Goal: Information Seeking & Learning: Learn about a topic

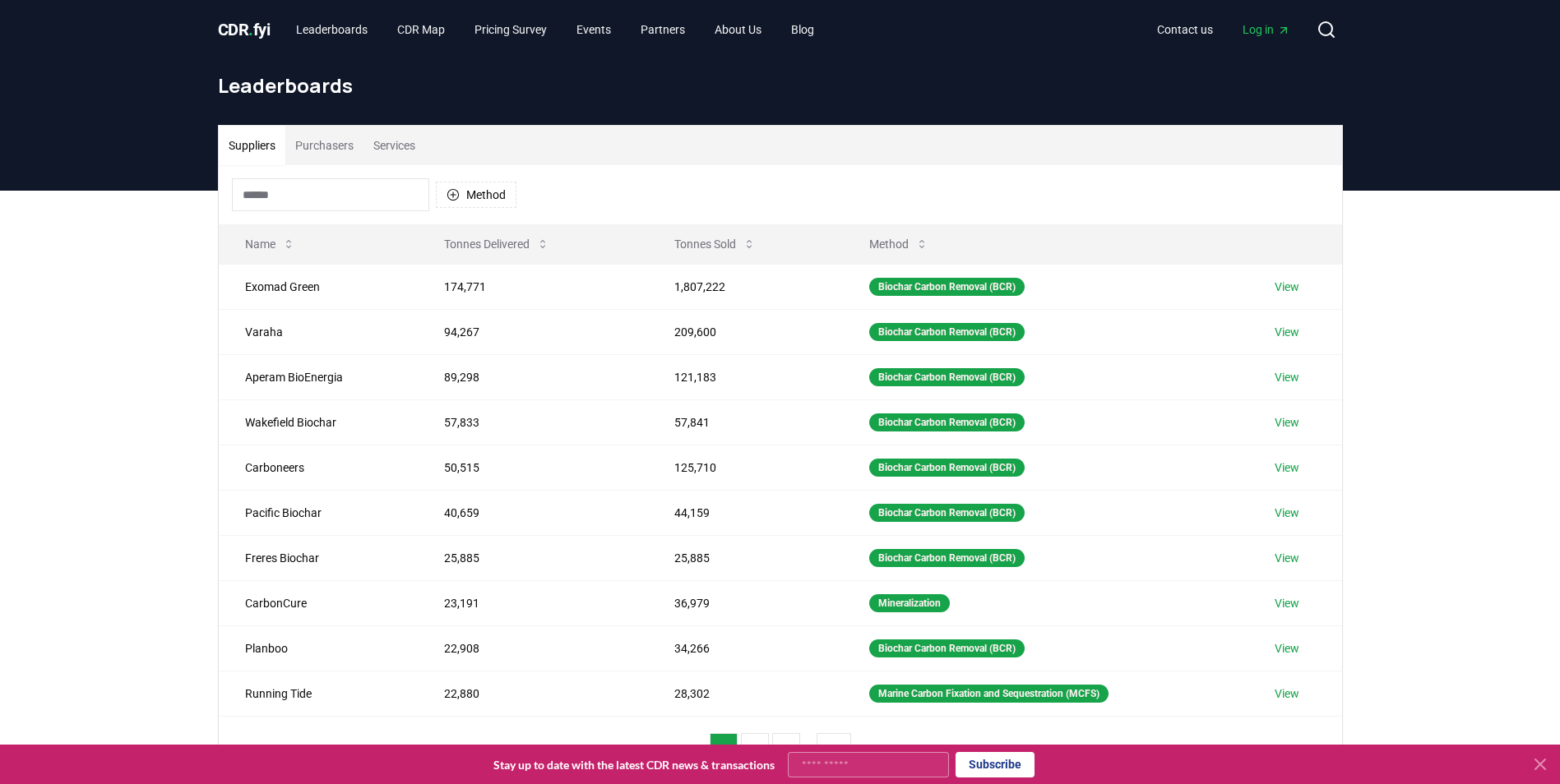
click at [242, 141] on button "Suppliers" at bounding box center [251, 146] width 66 height 40
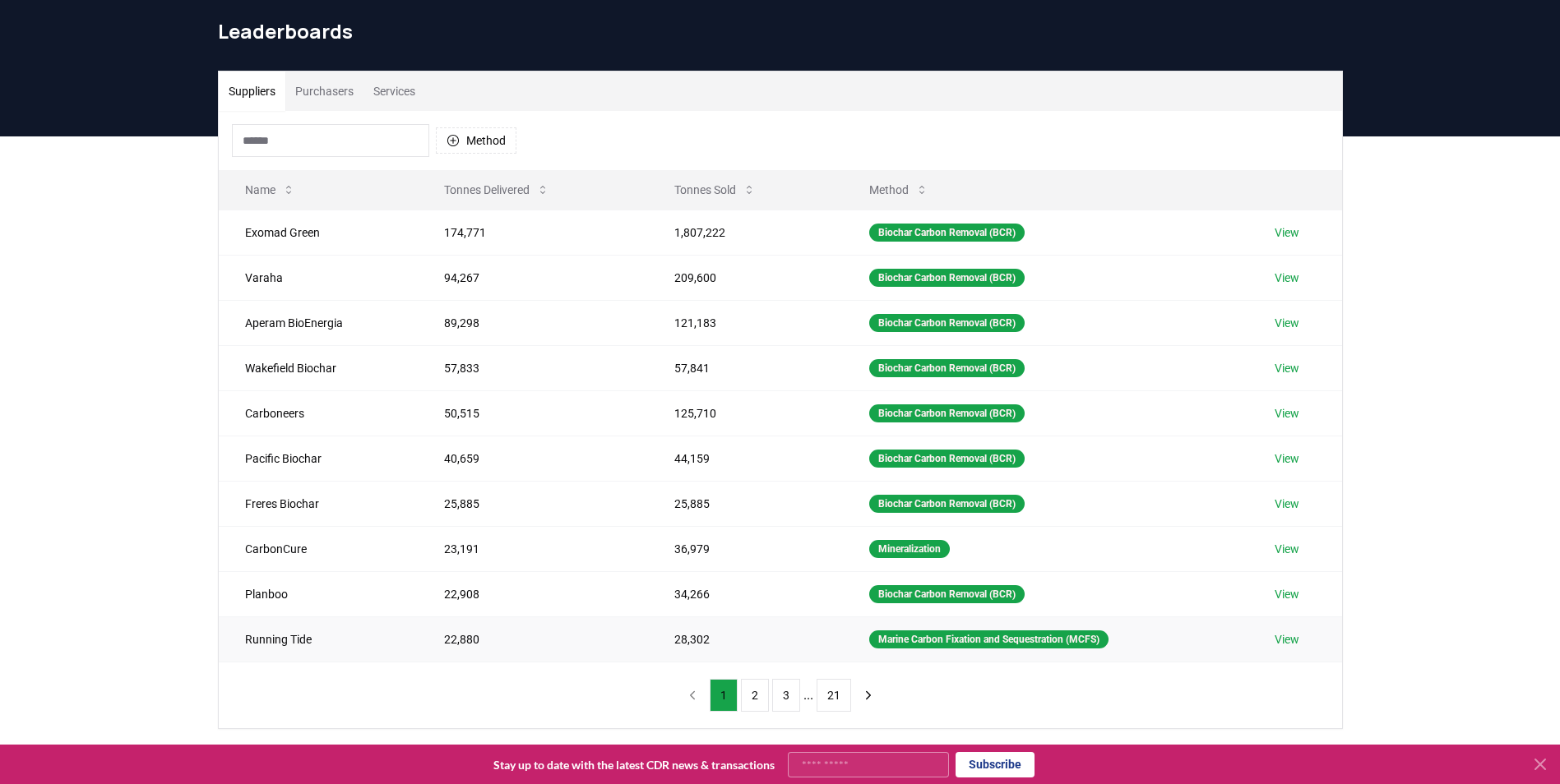
scroll to position [82, 0]
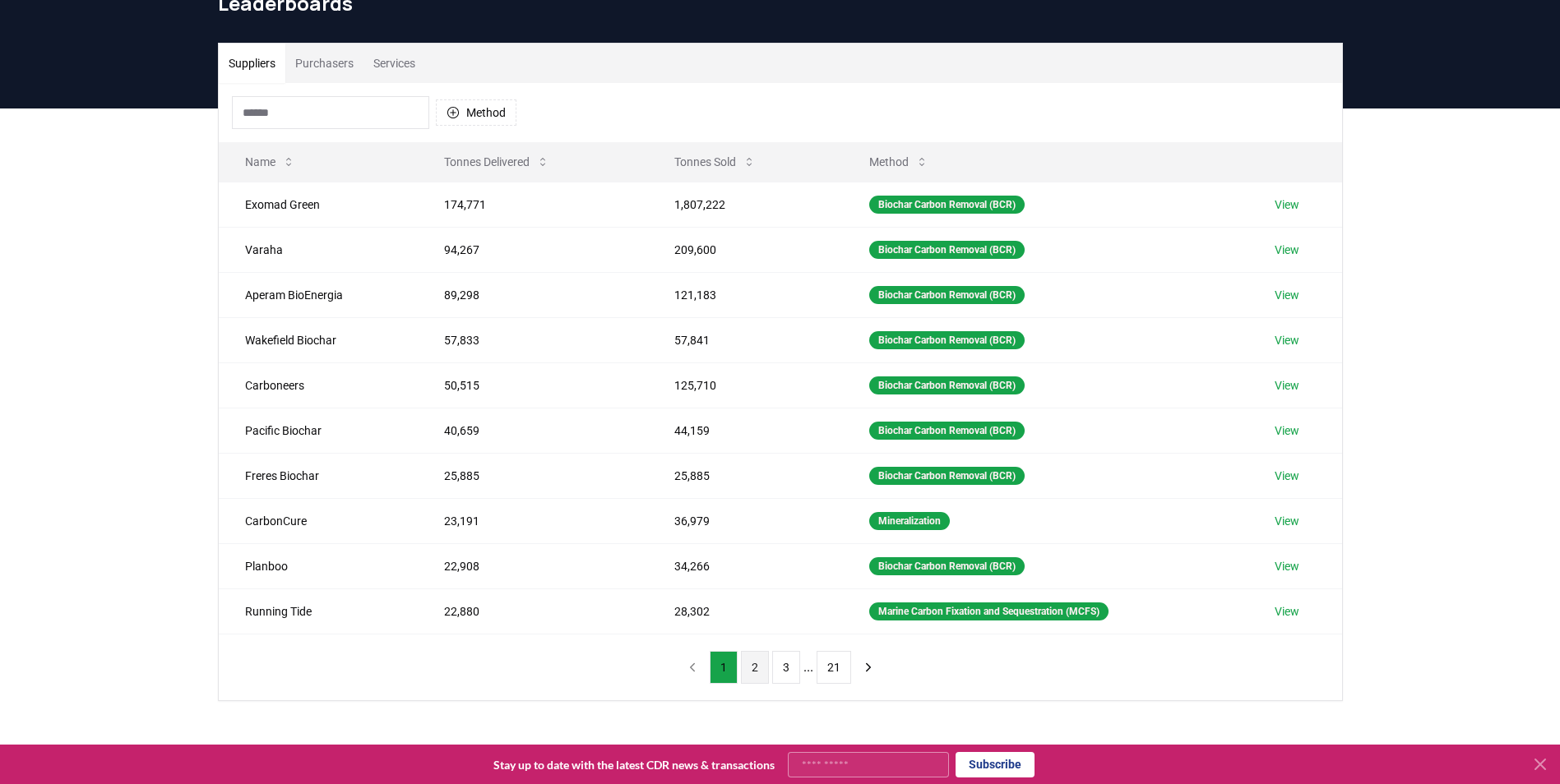
click at [749, 671] on button "2" at bounding box center [755, 668] width 28 height 33
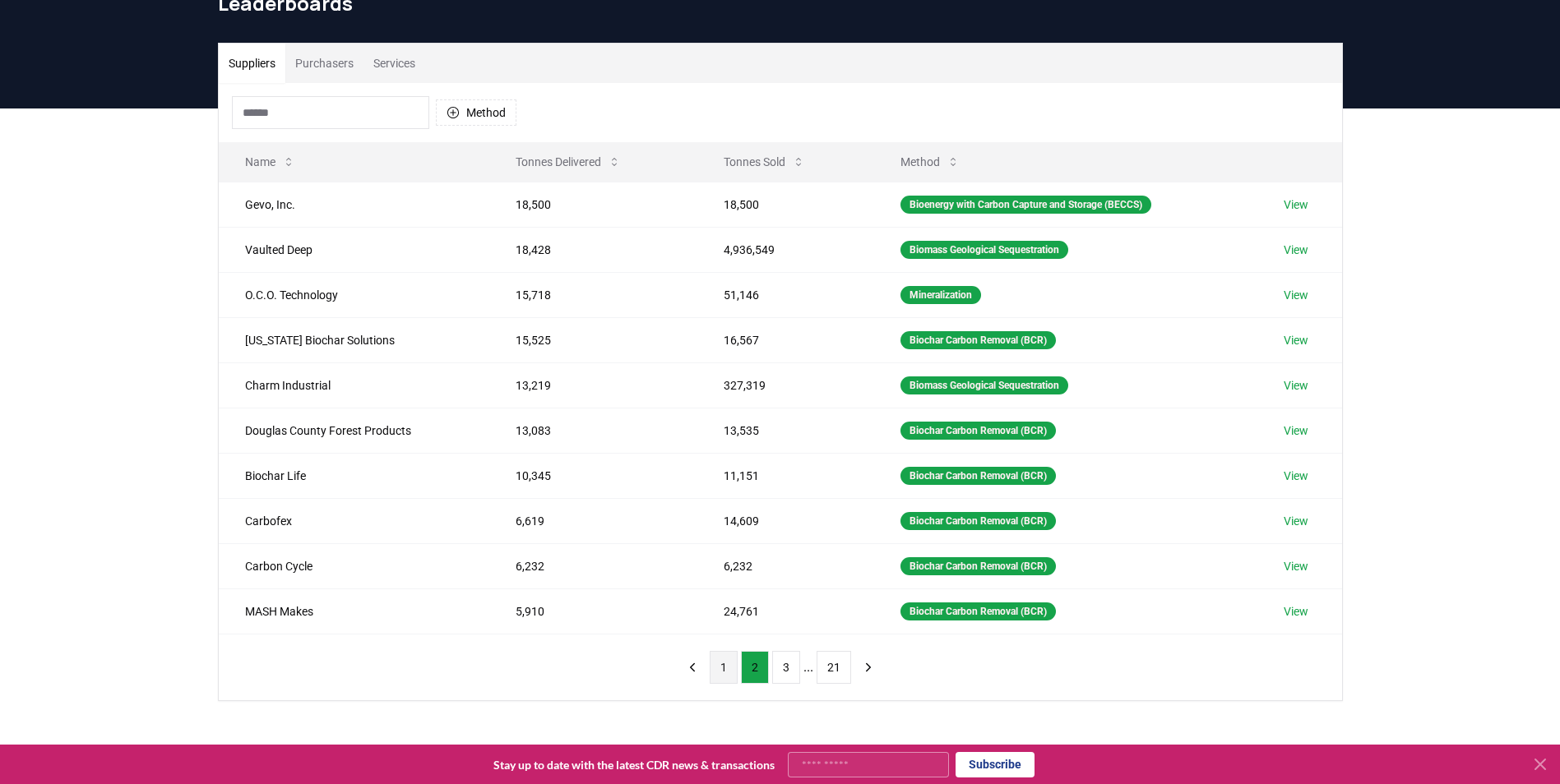
click at [730, 672] on button "1" at bounding box center [723, 668] width 28 height 33
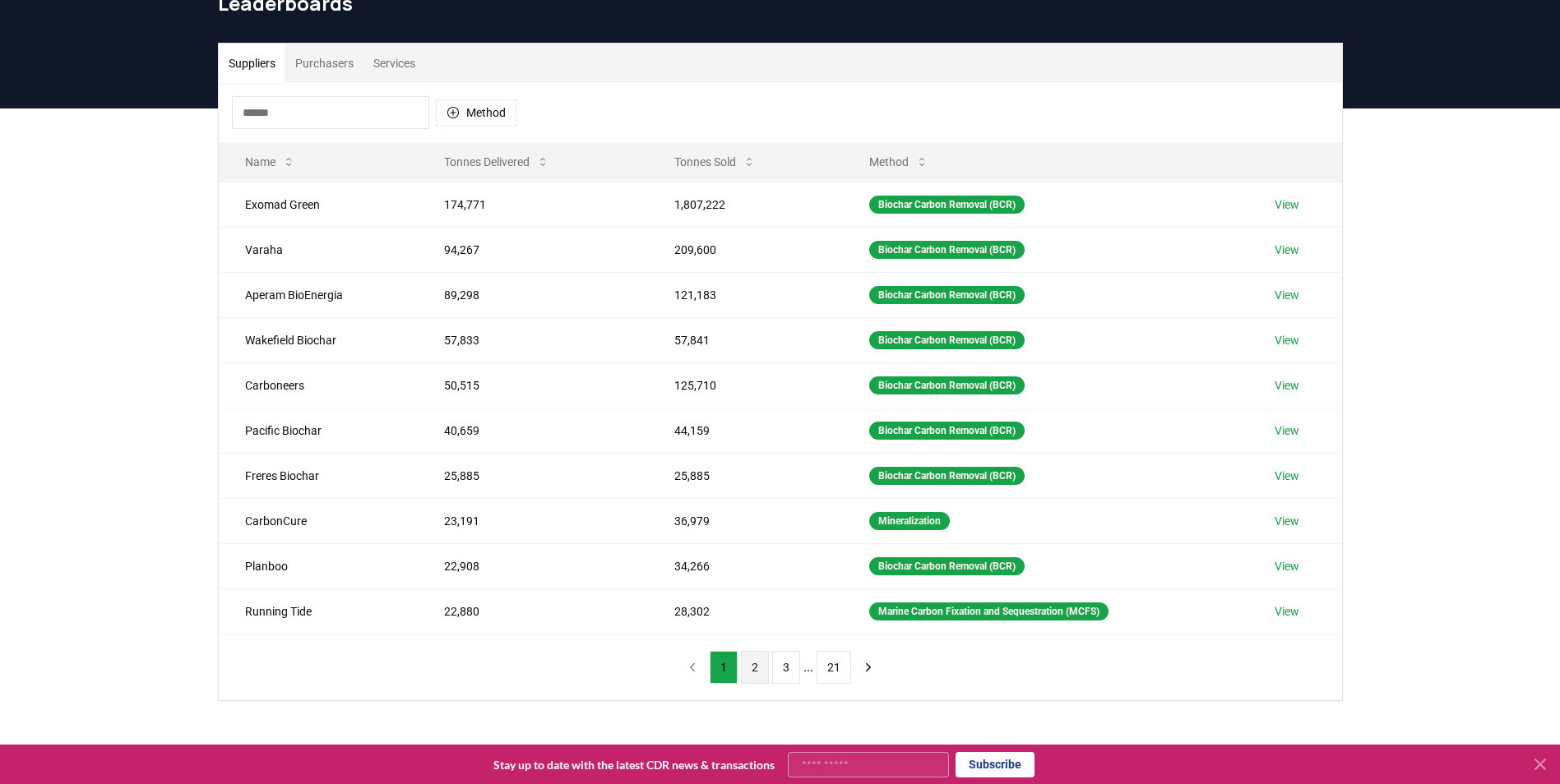
click at [754, 670] on button "2" at bounding box center [755, 668] width 28 height 33
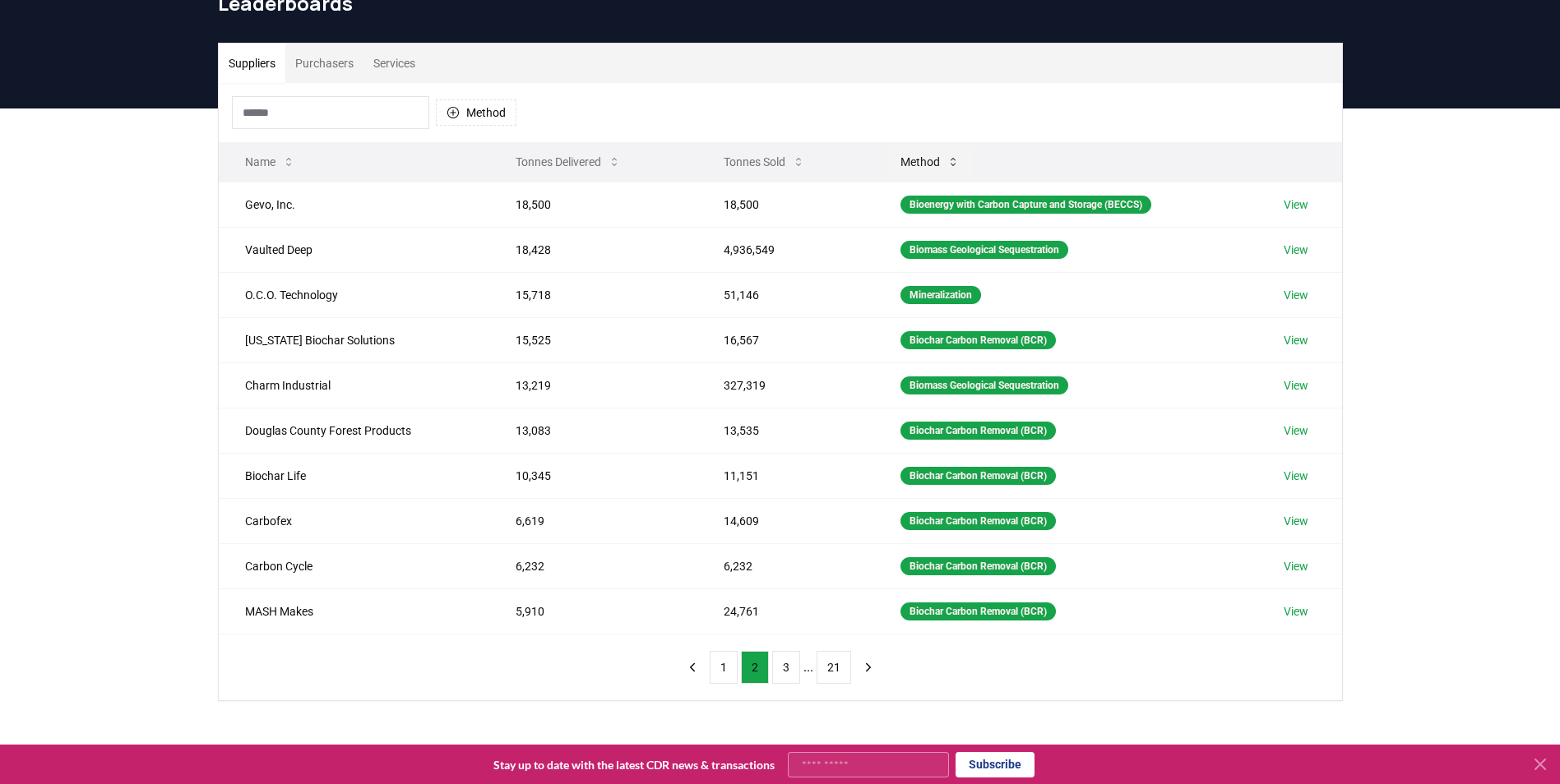
click at [947, 163] on icon at bounding box center [953, 161] width 13 height 13
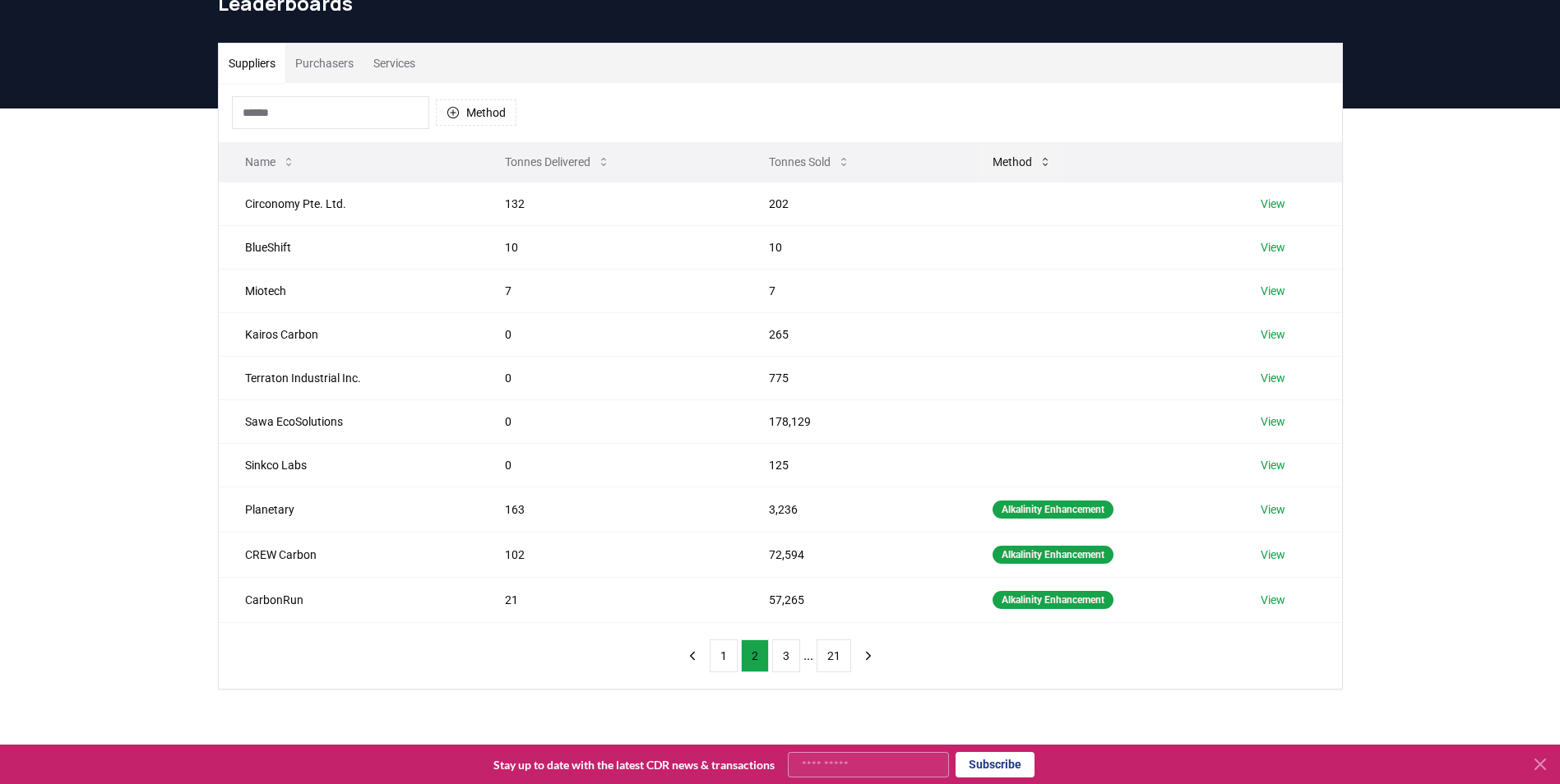
click at [1035, 150] on button "Method" at bounding box center [1022, 162] width 85 height 33
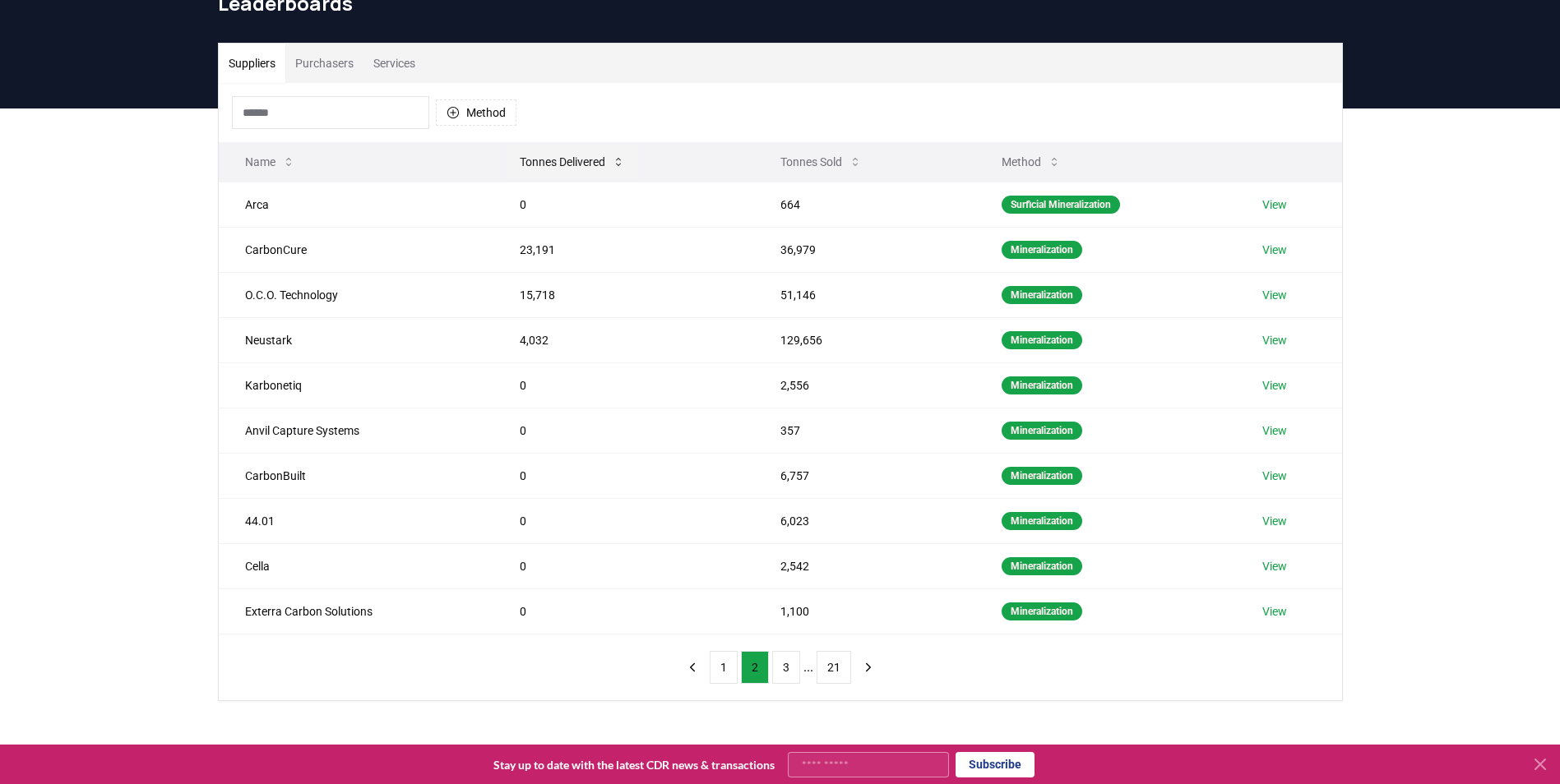
click at [545, 160] on button "Tonnes Delivered" at bounding box center [572, 162] width 131 height 33
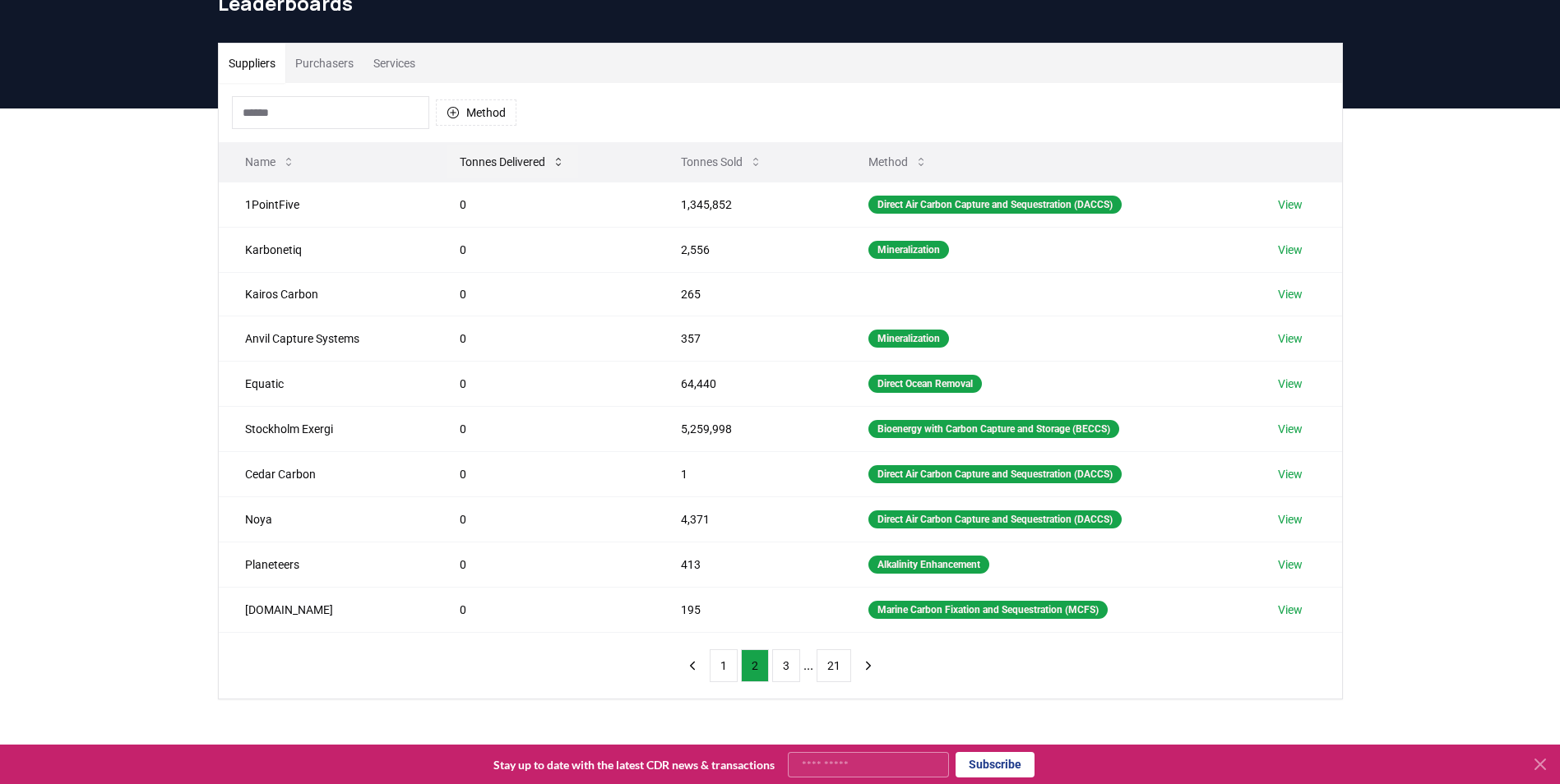
click at [528, 156] on button "Tonnes Delivered" at bounding box center [512, 162] width 131 height 33
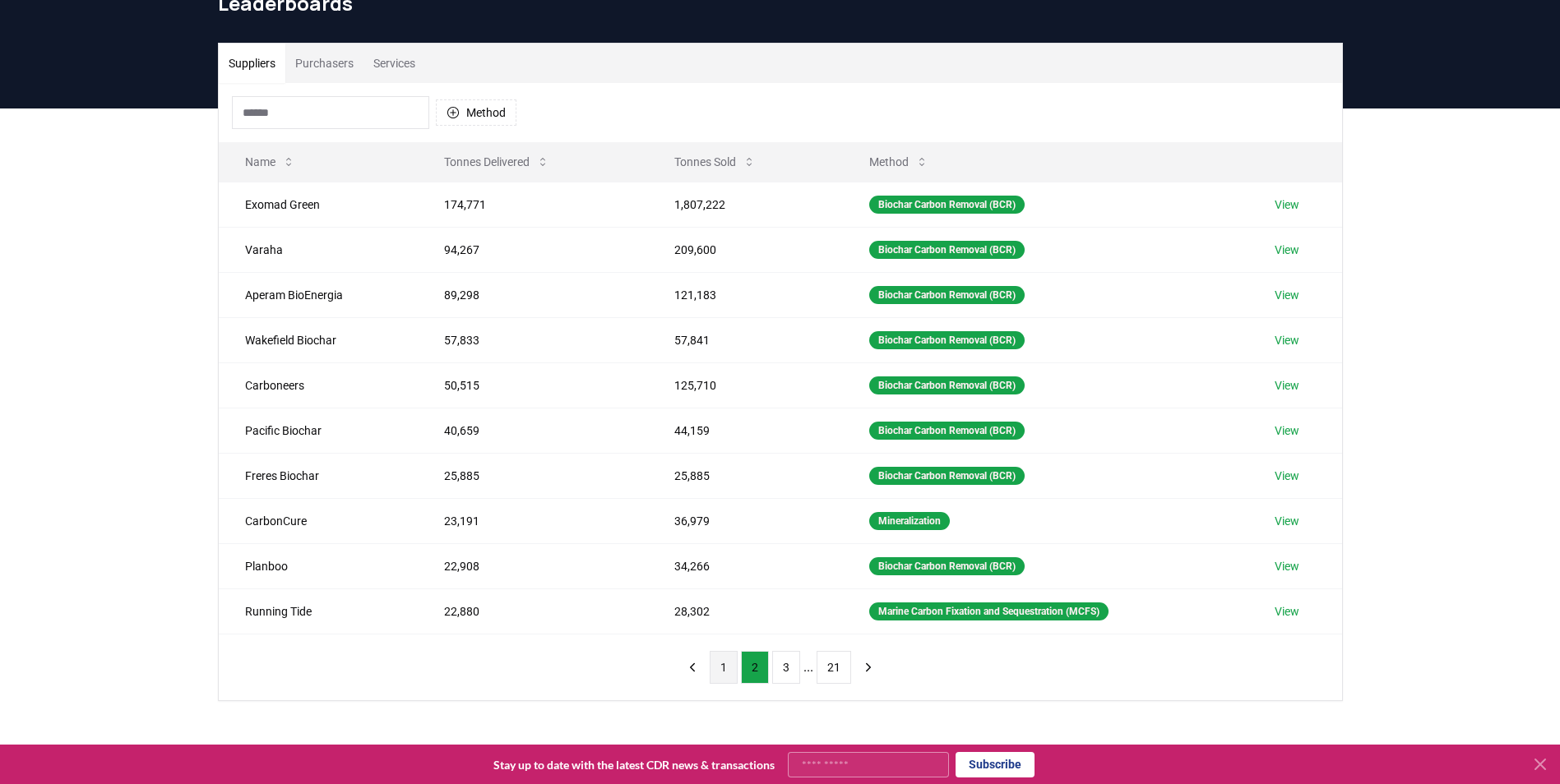
click at [733, 670] on button "1" at bounding box center [723, 668] width 28 height 33
click at [755, 669] on button "2" at bounding box center [755, 668] width 28 height 33
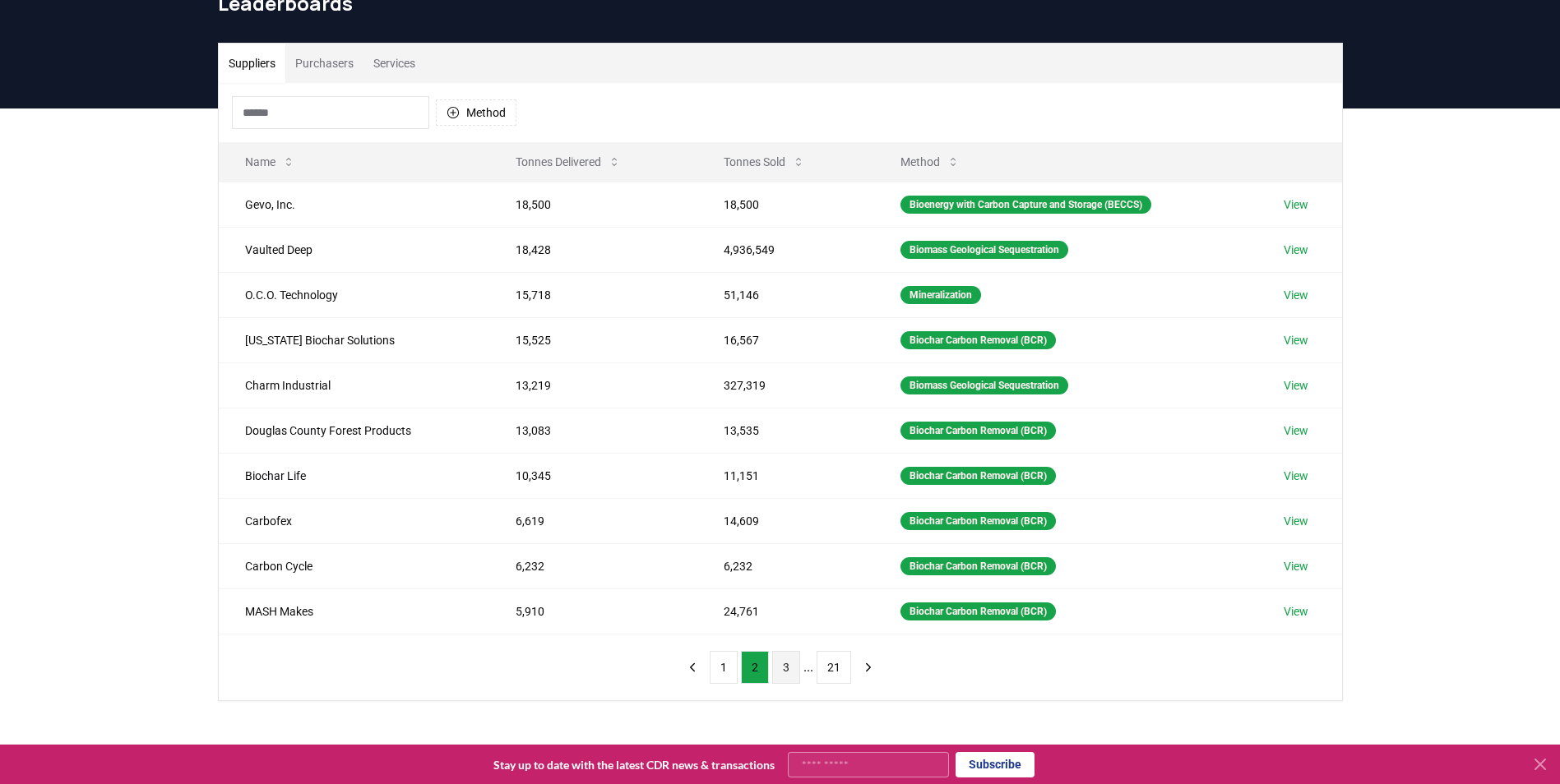
click at [784, 663] on button "3" at bounding box center [786, 668] width 28 height 33
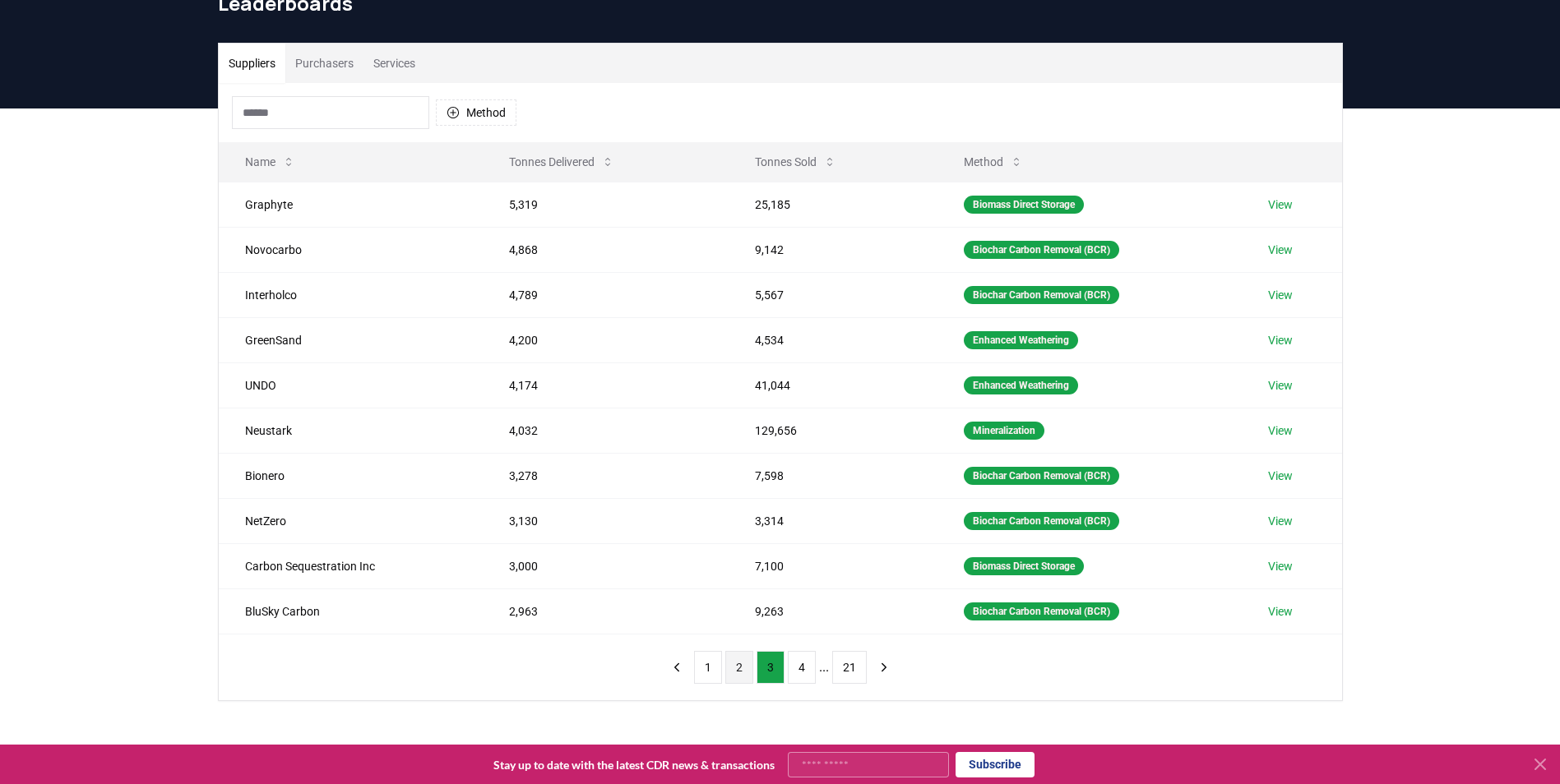
click at [734, 675] on button "2" at bounding box center [739, 668] width 28 height 33
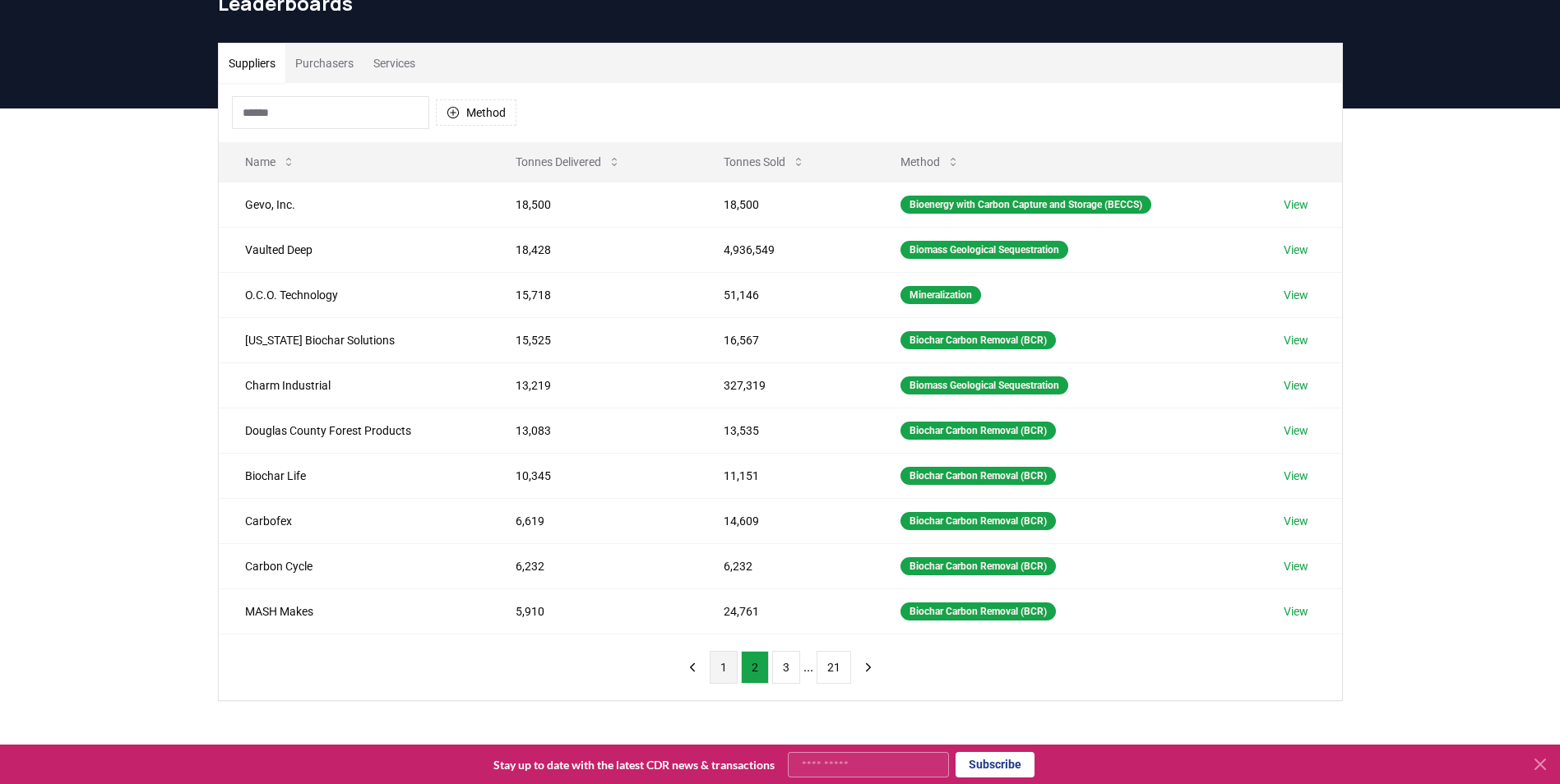
click at [719, 673] on button "1" at bounding box center [723, 668] width 28 height 33
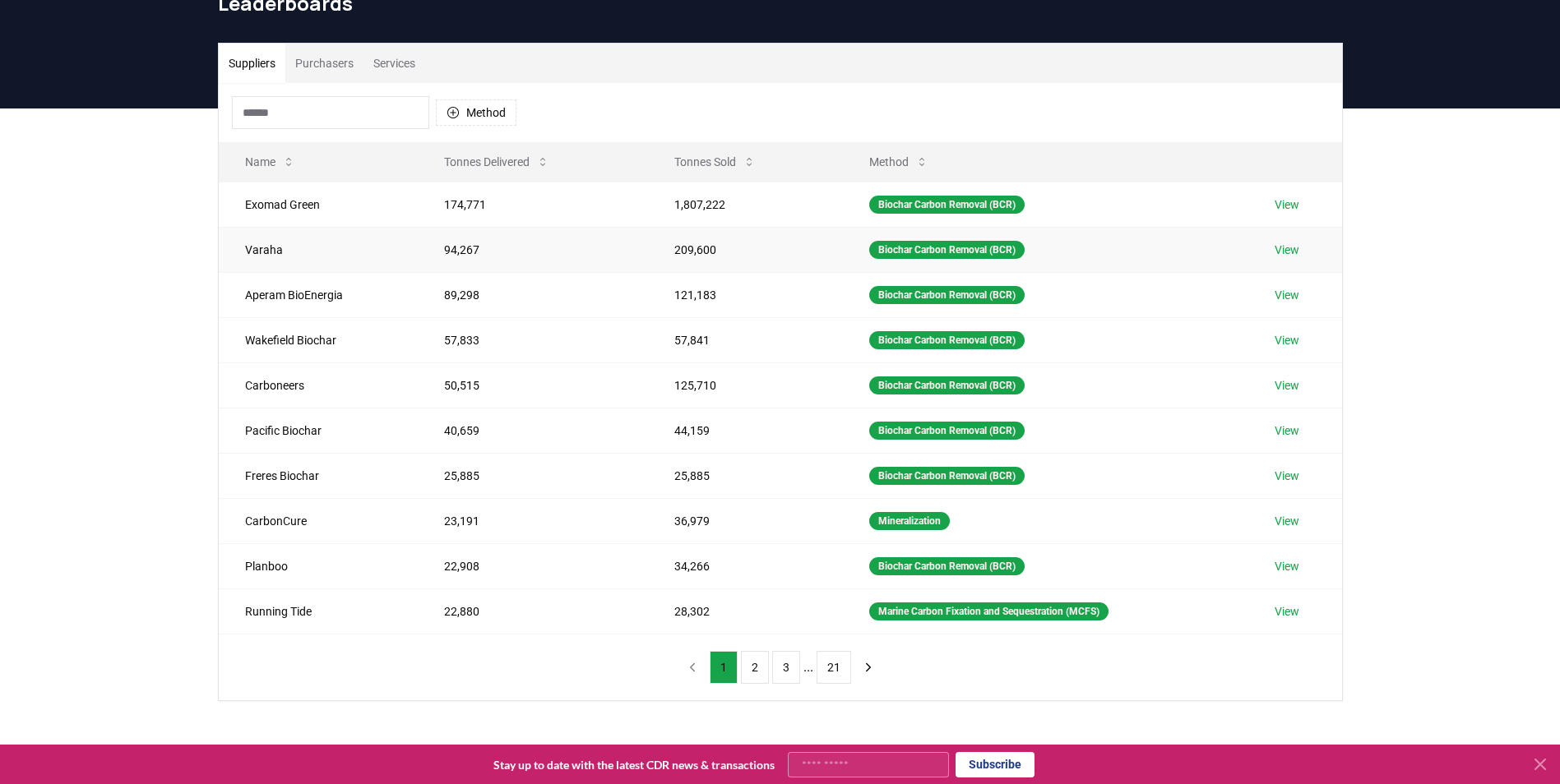
click at [1287, 243] on link "View" at bounding box center [1286, 249] width 25 height 16
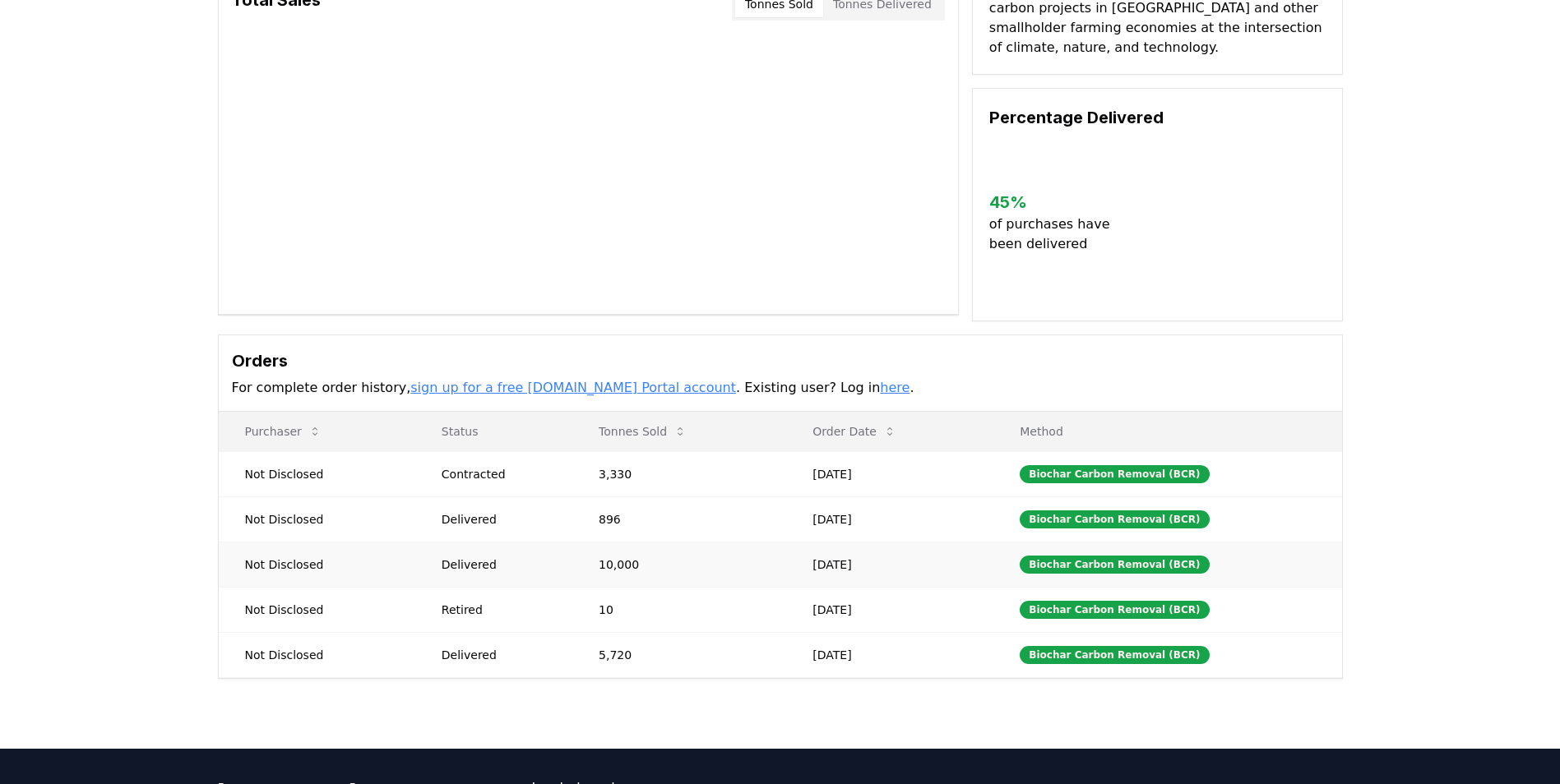
scroll to position [165, 0]
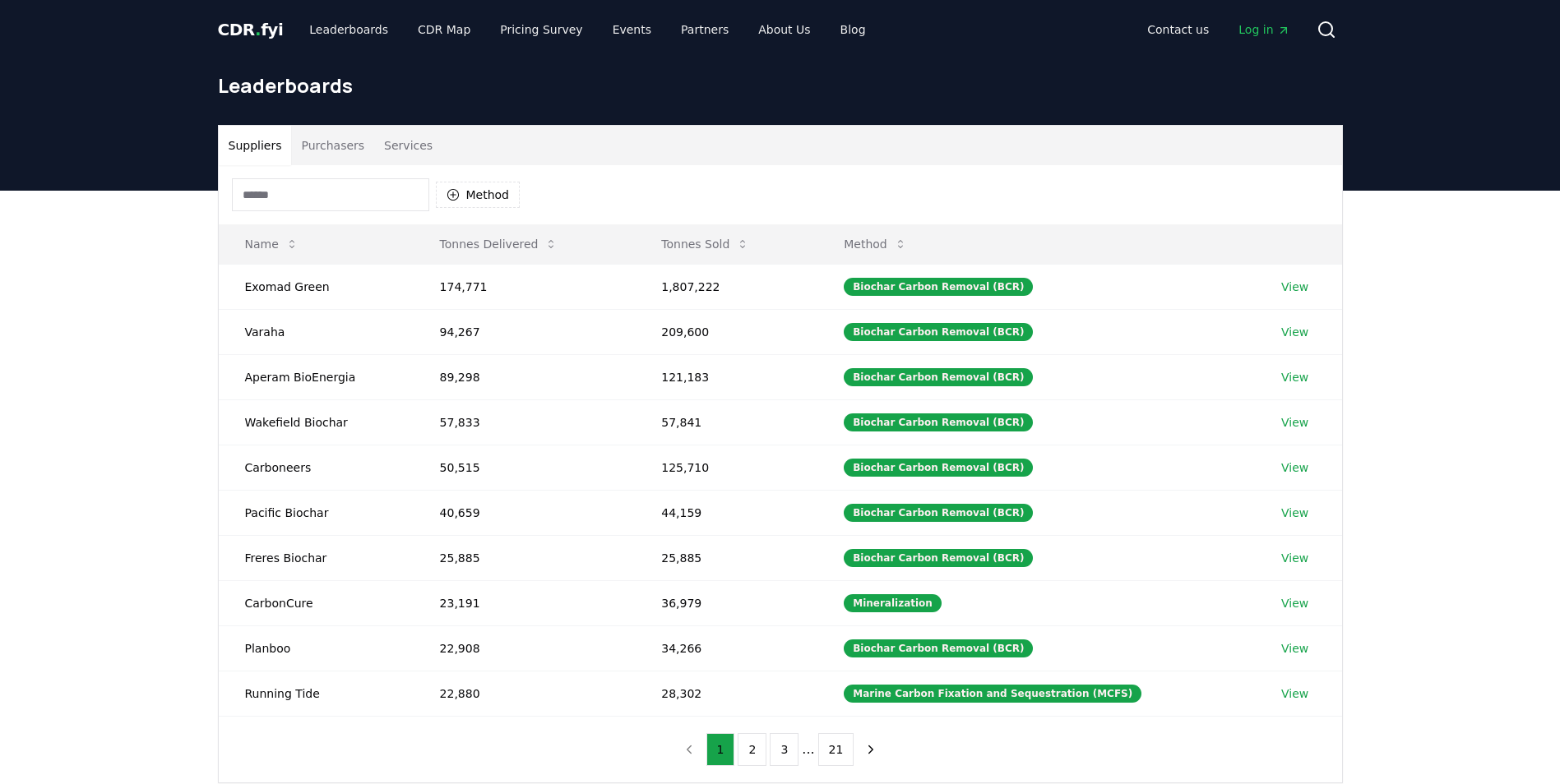
scroll to position [82, 0]
